Goal: Task Accomplishment & Management: Complete application form

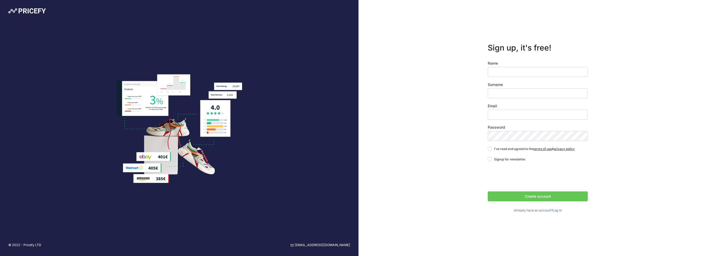
click at [533, 70] on input "Name" at bounding box center [538, 72] width 100 height 10
type input "James"
type input "Foster"
click at [530, 114] on input "Email" at bounding box center [538, 115] width 100 height 10
click at [550, 114] on input "james@accesspanels.co.uk" at bounding box center [538, 115] width 100 height 10
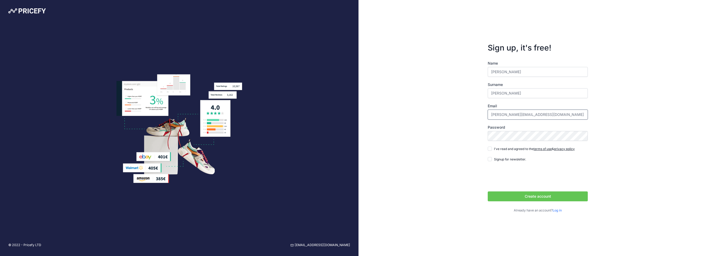
drag, startPoint x: 500, startPoint y: 114, endPoint x: 479, endPoint y: 113, distance: 21.4
click at [479, 113] on div "Sign up, it's free! Name James Surname Foster Email james@accesspanels.co.uk" at bounding box center [538, 128] width 359 height 256
type input "[EMAIL_ADDRESS][DOMAIN_NAME]"
click at [491, 150] on input "I've read and agreed to the terms of use & privacy policy" at bounding box center [490, 149] width 4 height 4
checkbox input "true"
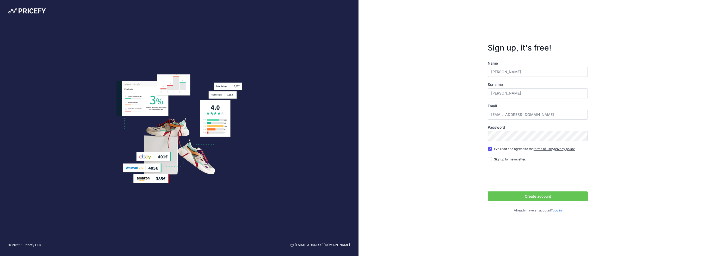
click at [525, 196] on button "Create account" at bounding box center [538, 197] width 100 height 10
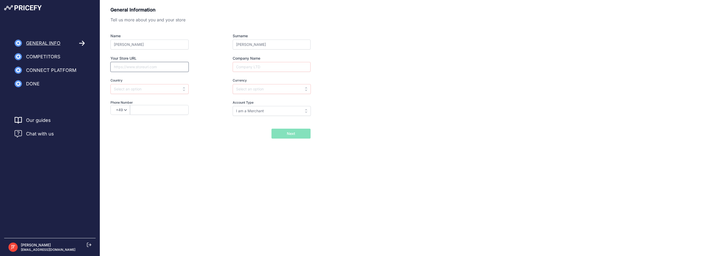
click at [150, 64] on input "Your Store URL" at bounding box center [149, 67] width 78 height 10
click at [284, 66] on input "Company Name" at bounding box center [272, 67] width 78 height 10
type input "The Access Panel Company"
select select "44"
type input "1724853090"
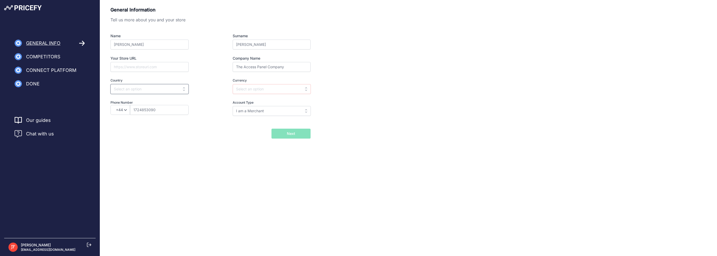
click at [168, 93] on input "text" at bounding box center [149, 89] width 78 height 10
click at [269, 88] on input "text" at bounding box center [272, 89] width 78 height 10
click at [256, 110] on div "GBP" at bounding box center [265, 111] width 65 height 9
type input "GBP"
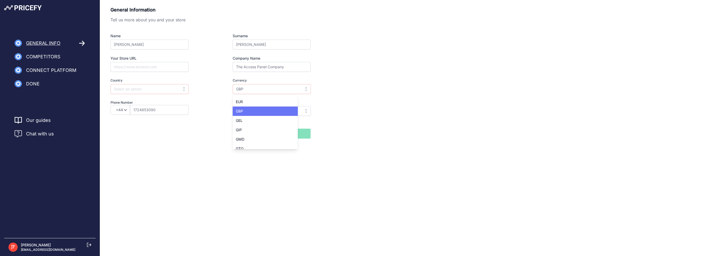
scroll to position [0, 0]
click at [254, 111] on input "I am a Merchant" at bounding box center [272, 111] width 78 height 10
click at [161, 88] on input "text" at bounding box center [149, 89] width 78 height 10
type input "I am a Merchant"
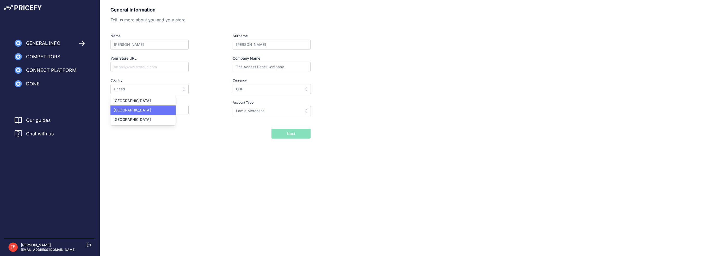
click at [126, 108] on span "United Kingdom" at bounding box center [132, 110] width 37 height 4
type input "United Kingdom"
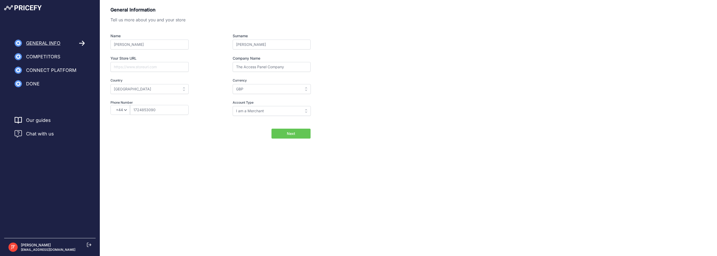
click at [265, 106] on div "I am a Merchant" at bounding box center [272, 111] width 78 height 10
click at [284, 111] on input "I am a Merchant" at bounding box center [272, 111] width 78 height 10
click at [252, 129] on div "I am a Brand" at bounding box center [265, 131] width 65 height 9
type input "I am a Brand"
click at [170, 64] on input "Your Store URL" at bounding box center [149, 67] width 78 height 10
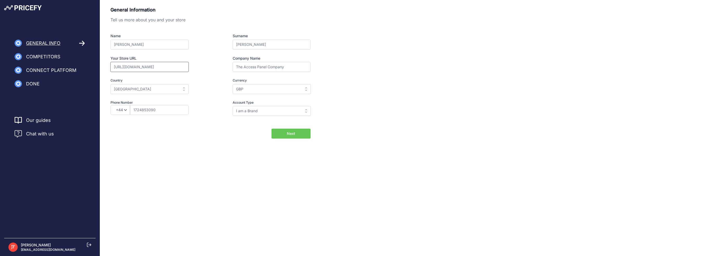
type input "[URL][DOMAIN_NAME]"
click at [278, 133] on button "Next" at bounding box center [291, 134] width 39 height 10
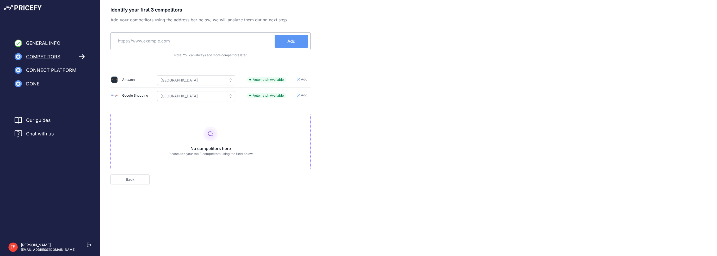
click at [193, 42] on input "text" at bounding box center [194, 41] width 162 height 13
click at [196, 40] on input "text" at bounding box center [194, 41] width 162 height 13
type input "jupiterblue"
type input "tradeaccesspanels.co.uk"
click at [289, 48] on div "tradeaccesspanels.co.uk Add" at bounding box center [210, 41] width 200 height 18
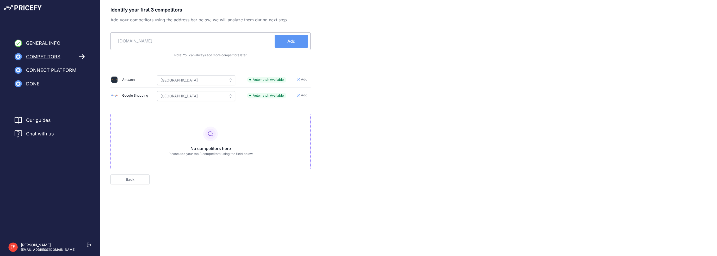
click at [293, 40] on span "Add" at bounding box center [291, 41] width 8 height 6
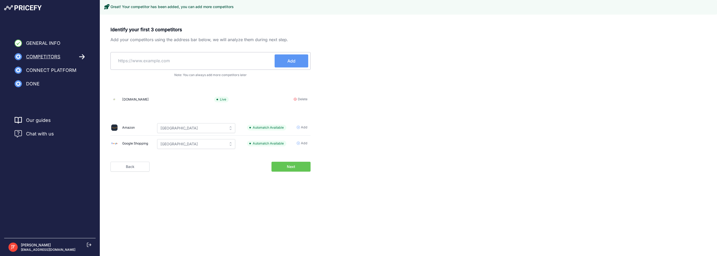
click at [179, 58] on input "text" at bounding box center [194, 60] width 162 height 13
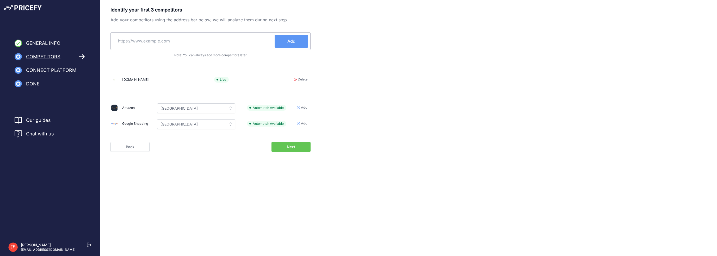
click at [141, 43] on input "text" at bounding box center [194, 41] width 162 height 13
type input "jupiterblue.co.uk"
click at [303, 38] on button "Add" at bounding box center [292, 41] width 34 height 13
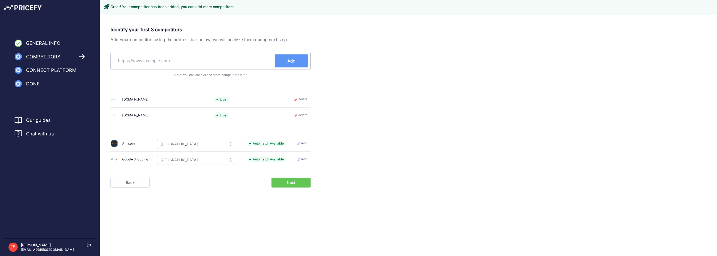
click at [243, 57] on input "text" at bounding box center [194, 60] width 162 height 13
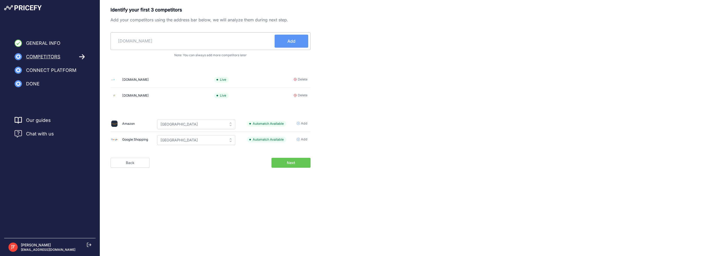
paste input "https://accesspanelsdirect.com/"
type input "accesspanelsdirect.com"
click at [285, 41] on button "Add" at bounding box center [292, 41] width 34 height 13
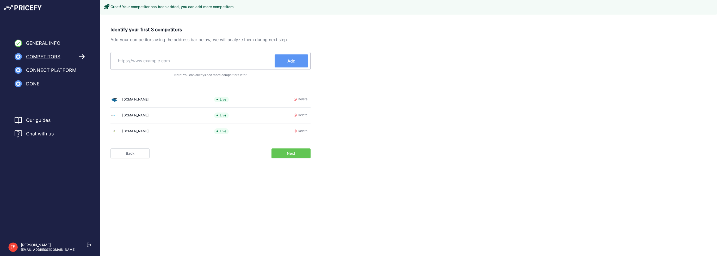
click at [302, 156] on button "Next" at bounding box center [291, 154] width 39 height 10
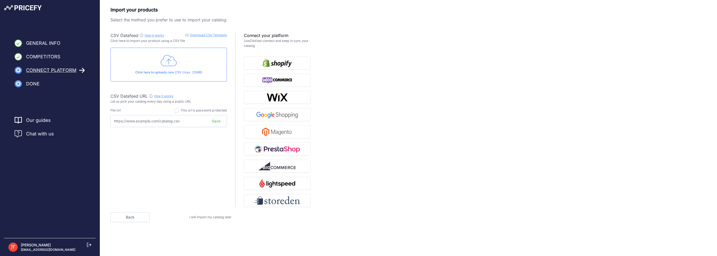
click at [177, 65] on div "Click here to upload a new CSV (max. 20MB)" at bounding box center [168, 65] width 116 height 34
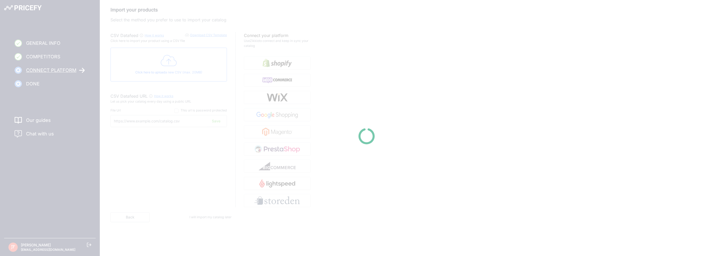
type input "[URL][DOMAIN_NAME]"
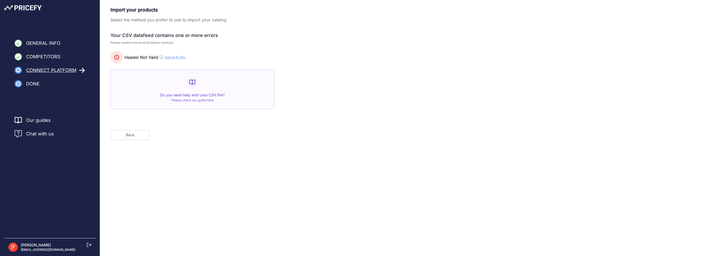
click at [130, 132] on button "Back" at bounding box center [129, 135] width 39 height 10
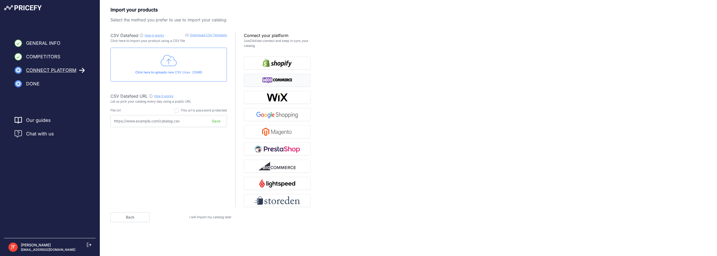
click at [281, 76] on img "button" at bounding box center [277, 80] width 30 height 8
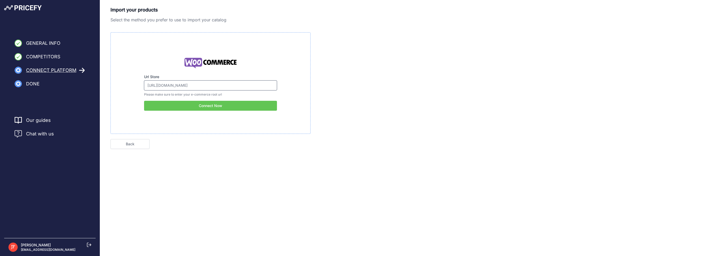
drag, startPoint x: 218, startPoint y: 88, endPoint x: 207, endPoint y: 87, distance: 11.7
click at [207, 87] on input "[URL][DOMAIN_NAME]" at bounding box center [210, 86] width 133 height 10
click at [220, 106] on button "Connect Now" at bounding box center [210, 106] width 133 height 10
click at [128, 146] on link "Back" at bounding box center [129, 144] width 39 height 10
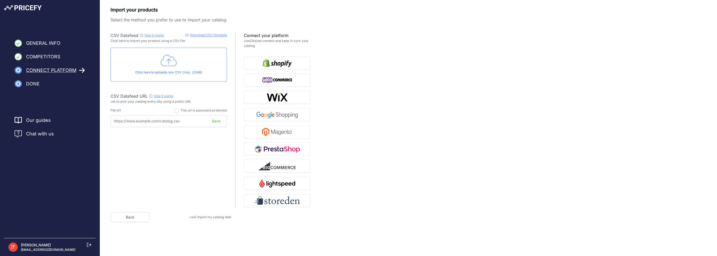
click at [199, 35] on link "Download CSV Template" at bounding box center [208, 35] width 37 height 4
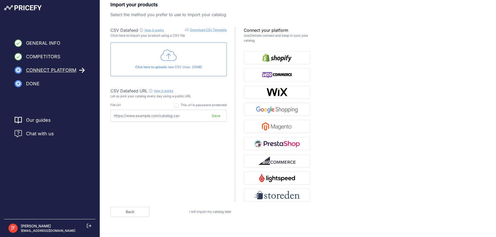
scroll to position [8, 0]
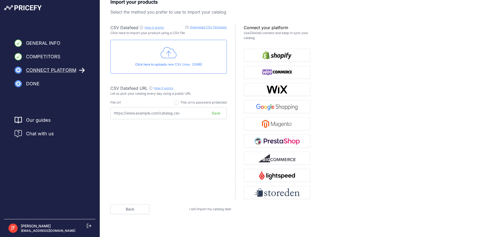
click at [208, 210] on span "I will import my catalog later" at bounding box center [210, 209] width 42 height 4
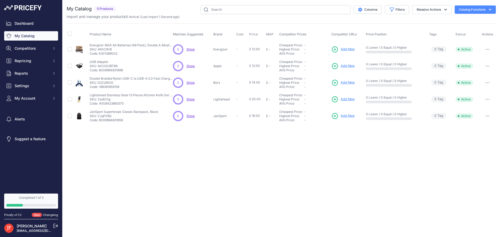
click at [190, 50] on span "Show" at bounding box center [191, 49] width 8 height 4
click at [485, 51] on button "button" at bounding box center [488, 49] width 10 height 7
click at [457, 13] on button "Catalog Functions" at bounding box center [475, 9] width 41 height 8
click at [462, 18] on div "Import MAP" at bounding box center [466, 20] width 58 height 9
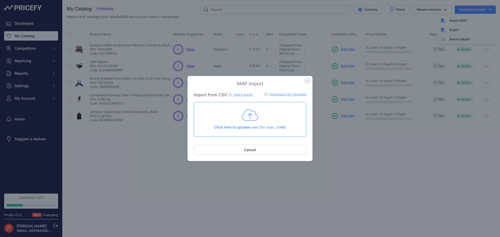
click at [272, 93] on link "Download CSV Template" at bounding box center [288, 95] width 37 height 4
click at [241, 94] on link "How it works" at bounding box center [242, 95] width 19 height 4
click at [307, 81] on icon "button" at bounding box center [308, 81] width 6 height 6
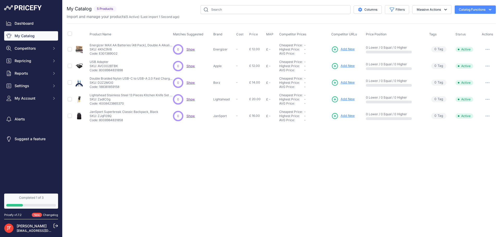
click at [467, 10] on button "Catalog Functions" at bounding box center [475, 9] width 41 height 8
click at [444, 38] on icon at bounding box center [443, 39] width 4 height 4
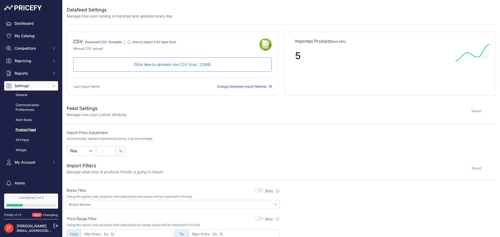
click at [201, 65] on p "Click here to upload a new CSV (max. 20MB)" at bounding box center [173, 64] width 190 height 5
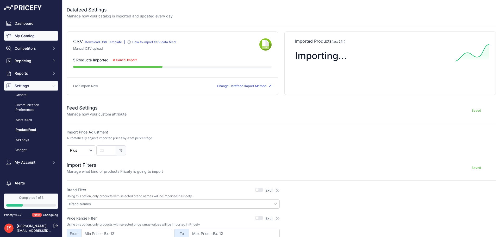
click at [30, 40] on div "Dashboard My Catalog Competitors Competitors Monitored URLs MAP infringements R…" at bounding box center [31, 93] width 54 height 149
click at [34, 36] on link "My Catalog" at bounding box center [31, 35] width 54 height 9
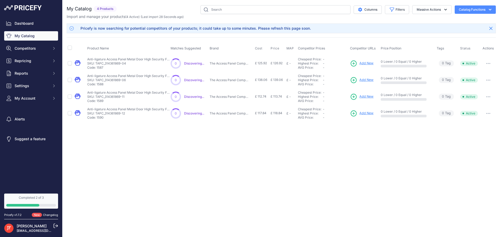
click at [467, 10] on button "Catalog Functions" at bounding box center [475, 9] width 41 height 8
click at [460, 40] on link "Batch Upload" at bounding box center [466, 39] width 58 height 9
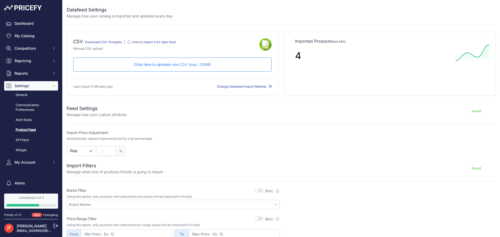
click at [120, 64] on p "Click here to upload a new CSV (max. 20MB)" at bounding box center [173, 64] width 190 height 5
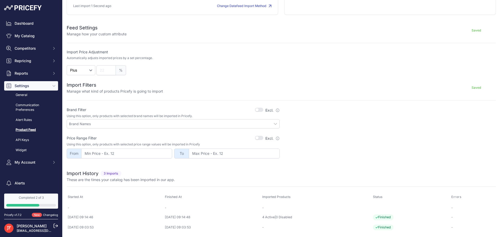
scroll to position [81, 0]
click at [34, 40] on link "My Catalog" at bounding box center [31, 35] width 54 height 9
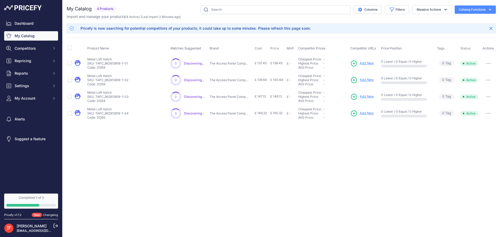
click at [21, 42] on div "Dashboard My Catalog Competitors Competitors Monitored URLs MAP infringements R…" at bounding box center [31, 61] width 54 height 84
click at [21, 55] on div "Dashboard My Catalog Competitors Competitors Monitored URLs MAP infringements R…" at bounding box center [31, 61] width 54 height 84
click at [27, 46] on span "Competitors" at bounding box center [32, 48] width 34 height 5
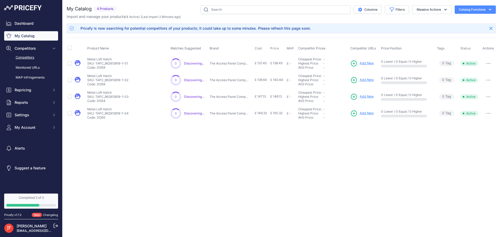
click at [31, 57] on link "Competitors" at bounding box center [31, 57] width 54 height 9
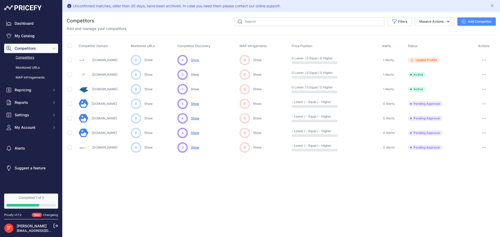
click at [195, 60] on span "Show" at bounding box center [195, 60] width 8 height 4
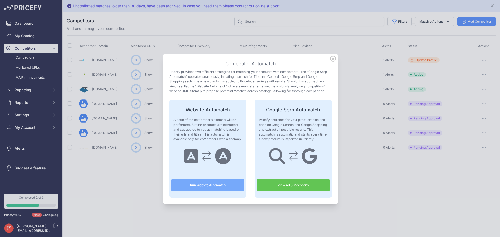
click at [332, 59] on icon at bounding box center [333, 59] width 6 height 6
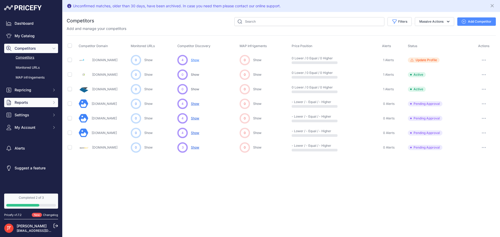
click at [41, 100] on span "Reports" at bounding box center [32, 102] width 34 height 5
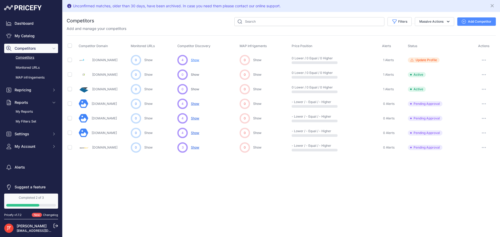
click at [195, 105] on span "Show" at bounding box center [195, 104] width 8 height 4
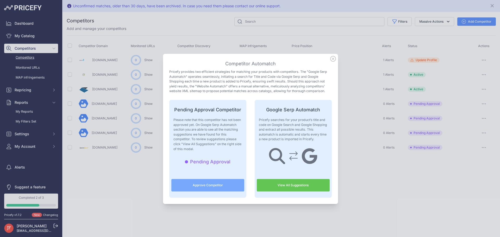
click at [304, 190] on link "View All Suggestions" at bounding box center [293, 185] width 73 height 13
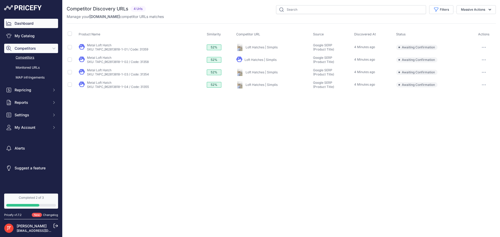
click at [29, 28] on link "Dashboard" at bounding box center [31, 23] width 54 height 9
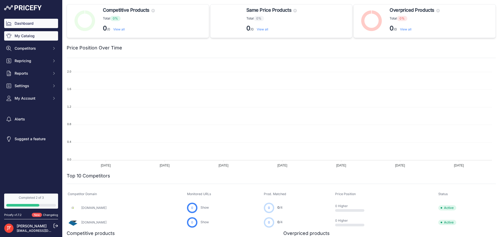
click at [24, 36] on link "My Catalog" at bounding box center [31, 35] width 54 height 9
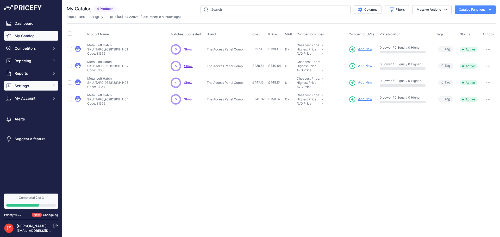
click at [45, 88] on span "Settings" at bounding box center [32, 85] width 34 height 5
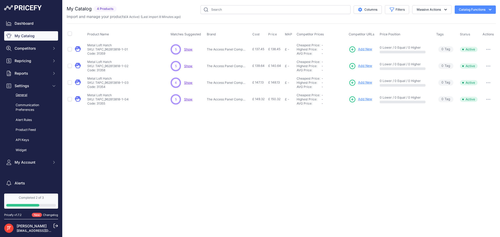
click at [34, 97] on link "General" at bounding box center [31, 95] width 54 height 9
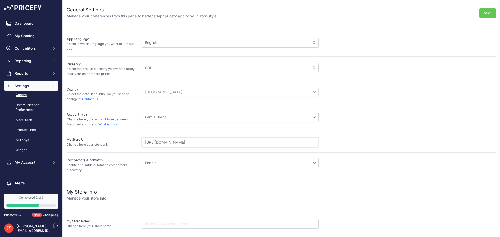
drag, startPoint x: 220, startPoint y: 143, endPoint x: 203, endPoint y: 144, distance: 17.0
click at [203, 144] on input "[URL][DOMAIN_NAME]" at bounding box center [230, 143] width 177 height 10
type input "[URL][DOMAIN_NAME]"
click at [487, 19] on div "General Settings Manage your preferences from this page to better adapt pricefy…" at bounding box center [281, 89] width 429 height 178
click at [487, 18] on button "Save" at bounding box center [488, 13] width 16 height 10
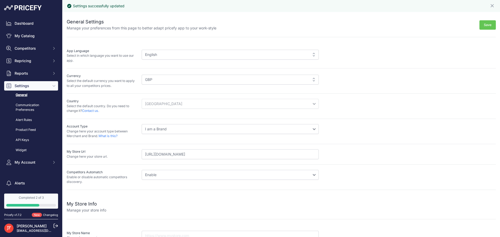
click at [487, 25] on button "Save" at bounding box center [488, 25] width 16 height 10
click at [32, 36] on link "My Catalog" at bounding box center [31, 35] width 54 height 9
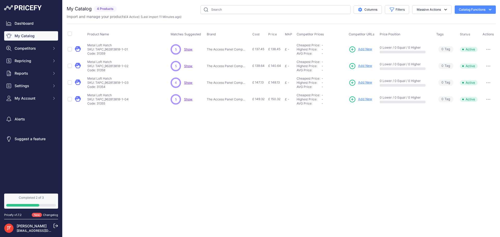
click at [189, 49] on span "Show" at bounding box center [188, 49] width 8 height 4
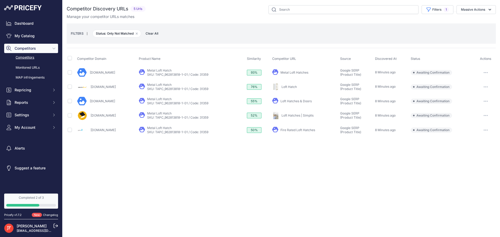
click at [106, 129] on link "Jupiterblue.co.uk" at bounding box center [103, 130] width 25 height 4
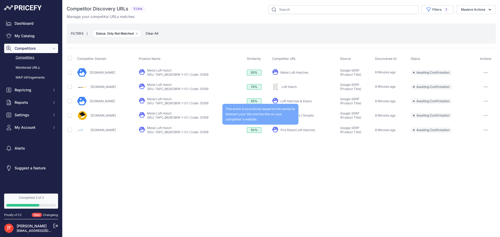
click at [256, 129] on div "50%" at bounding box center [254, 130] width 15 height 6
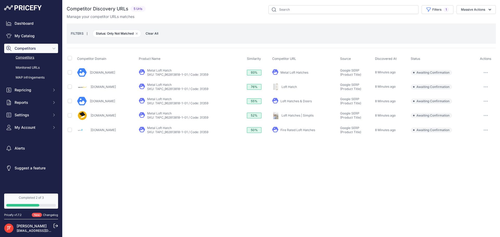
click at [104, 130] on link "Jupiterblue.co.uk" at bounding box center [103, 130] width 25 height 4
click at [31, 79] on link "MAP infringements" at bounding box center [31, 77] width 54 height 9
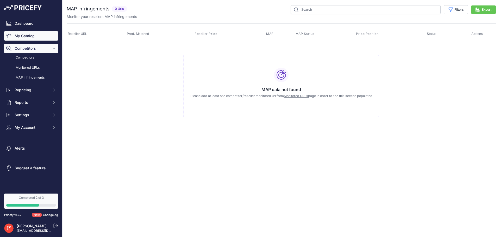
click at [29, 40] on link "My Catalog" at bounding box center [31, 35] width 54 height 9
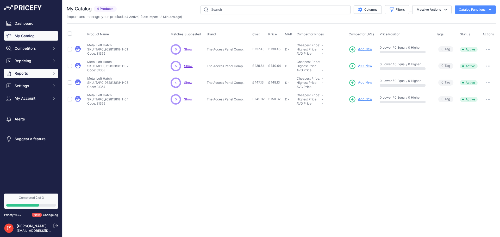
click at [29, 73] on span "Reports" at bounding box center [32, 73] width 34 height 5
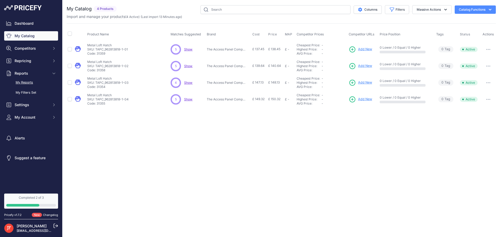
click at [44, 80] on link "My Reports" at bounding box center [31, 82] width 54 height 9
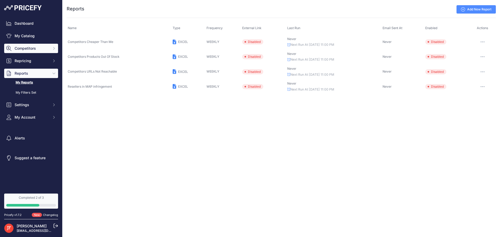
click at [43, 50] on span "Competitors" at bounding box center [32, 48] width 34 height 5
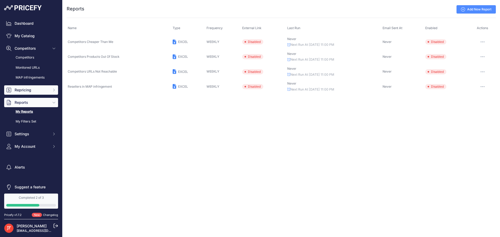
click at [36, 89] on span "Repricing" at bounding box center [32, 90] width 34 height 5
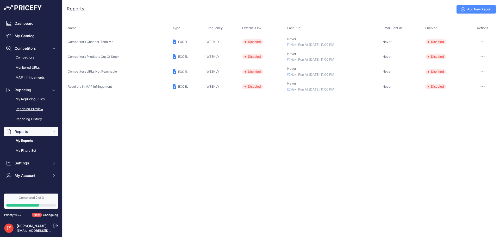
click at [36, 108] on link "Repricing Preview" at bounding box center [31, 109] width 54 height 9
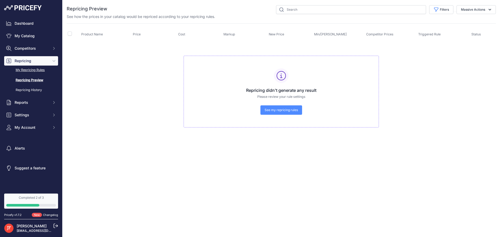
click at [40, 66] on link "My Repricing Rules" at bounding box center [31, 70] width 54 height 9
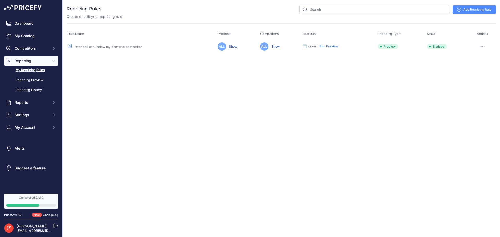
click at [329, 47] on button "Run Preview" at bounding box center [329, 46] width 19 height 4
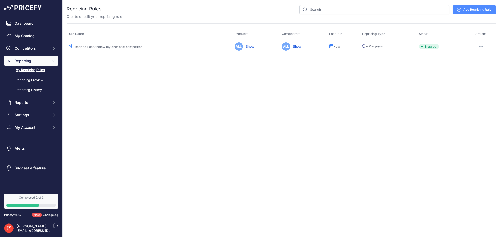
click at [90, 46] on link "Reprice 1 cent below my cheapest competitor" at bounding box center [108, 47] width 67 height 4
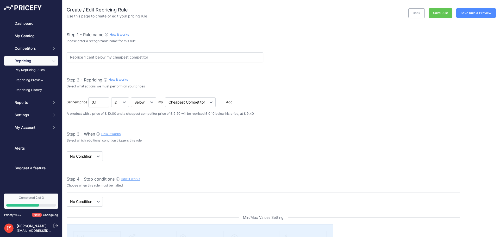
select select "7"
click at [39, 81] on link "Repricing Preview" at bounding box center [31, 80] width 54 height 9
